Goal: Information Seeking & Learning: Find specific fact

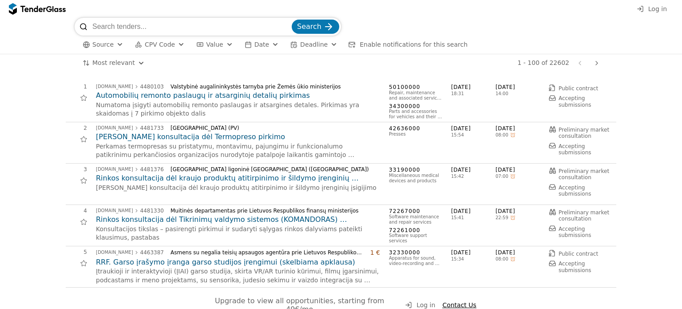
click at [115, 28] on input "search" at bounding box center [191, 27] width 198 height 18
type input "namiot"
click at [292, 20] on button "Search" at bounding box center [316, 27] width 48 height 14
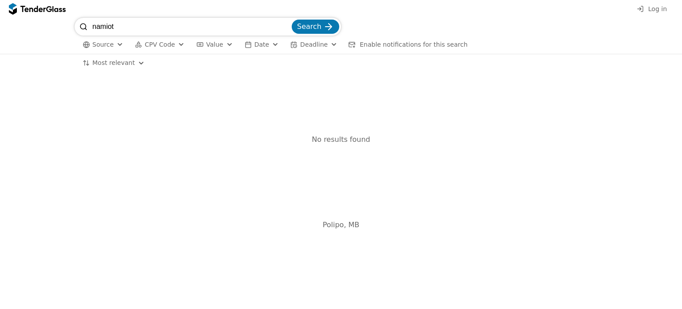
drag, startPoint x: 118, startPoint y: 27, endPoint x: 70, endPoint y: 22, distance: 48.3
click at [70, 22] on div "namiot Search Source CPV Code Type Buyer Value Date Deadline Enable notificatio…" at bounding box center [340, 36] width 673 height 36
type input "palpine"
click at [292, 20] on button "Search" at bounding box center [316, 27] width 48 height 14
click at [103, 28] on input "palpine" at bounding box center [191, 27] width 198 height 18
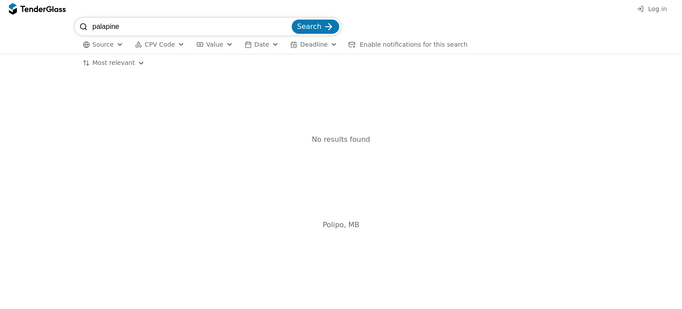
type input "palapine"
click at [303, 25] on span "Search" at bounding box center [309, 26] width 24 height 8
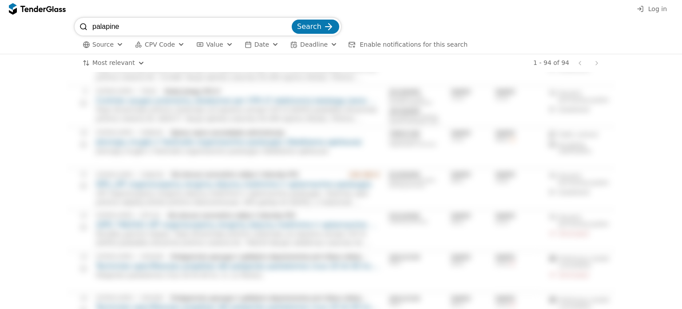
scroll to position [222, 0]
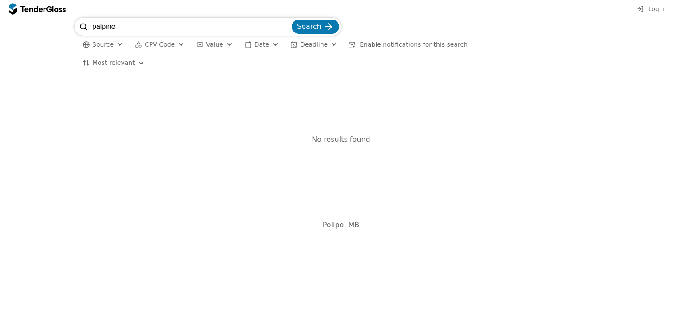
click at [147, 26] on input "palpine" at bounding box center [191, 27] width 198 height 18
type input "p"
type input "angaras"
click at [292, 20] on button "Search" at bounding box center [316, 27] width 48 height 14
